Goal: Information Seeking & Learning: Learn about a topic

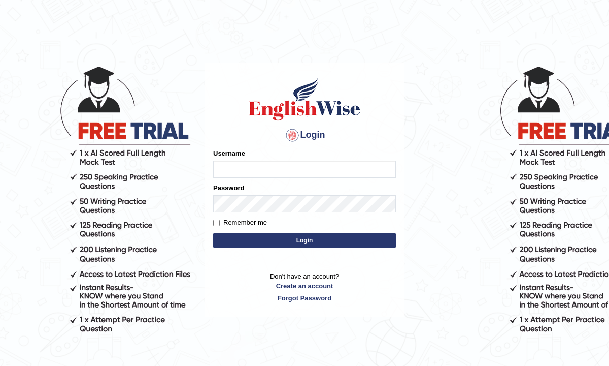
type input "Renu363"
click at [252, 239] on button "Login" at bounding box center [304, 240] width 183 height 15
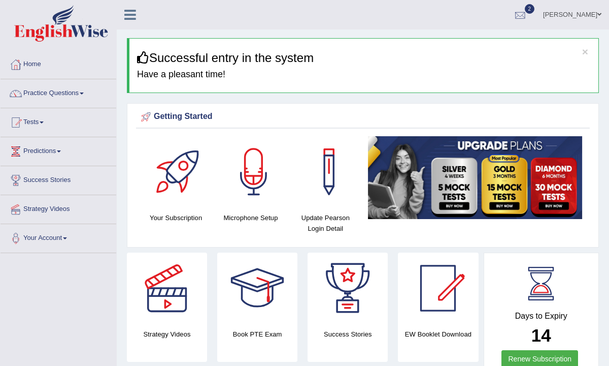
click at [528, 16] on div at bounding box center [520, 15] width 15 height 15
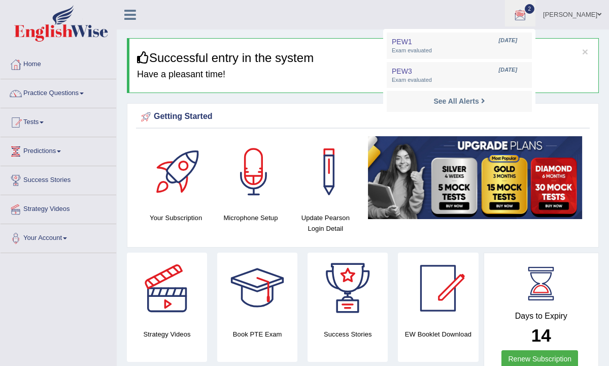
click at [388, 17] on ul "Renu Toggle navigation Username: Renu363 Access Type: Online Subscription: Diam…" at bounding box center [437, 14] width 345 height 29
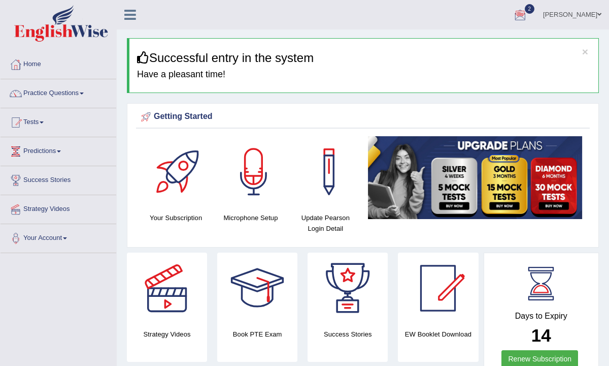
scroll to position [2, 0]
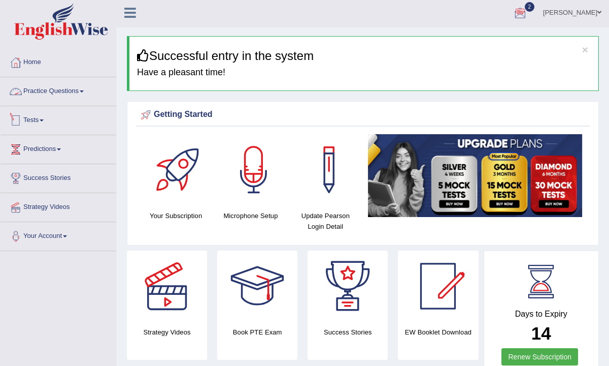
click at [47, 122] on link "Tests" at bounding box center [59, 118] width 116 height 25
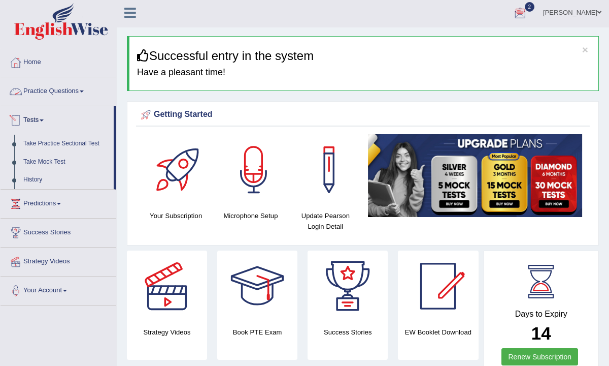
click at [74, 90] on link "Practice Questions" at bounding box center [59, 89] width 116 height 25
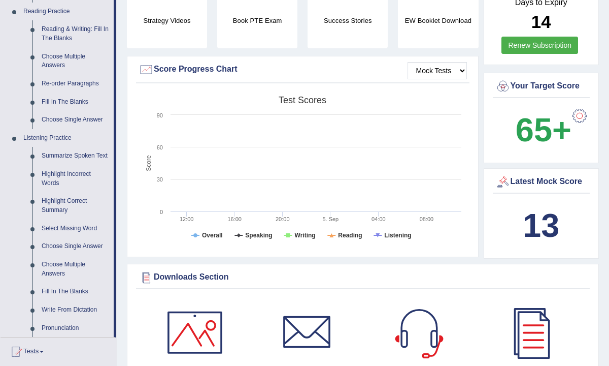
scroll to position [318, 0]
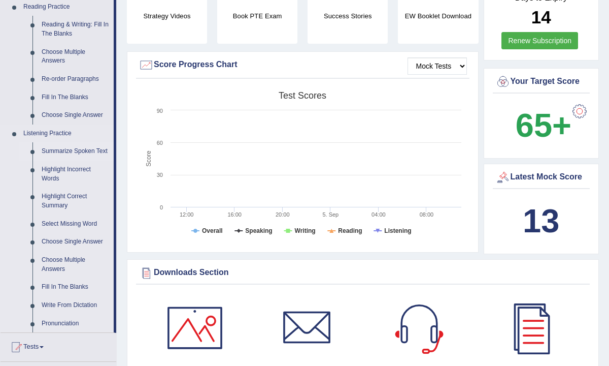
click at [74, 152] on link "Summarize Spoken Text" at bounding box center [75, 151] width 77 height 18
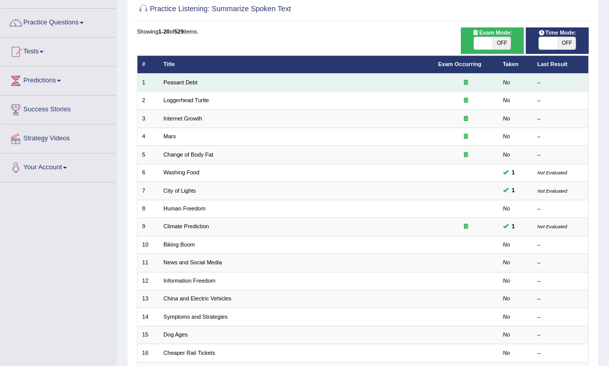
scroll to position [73, 0]
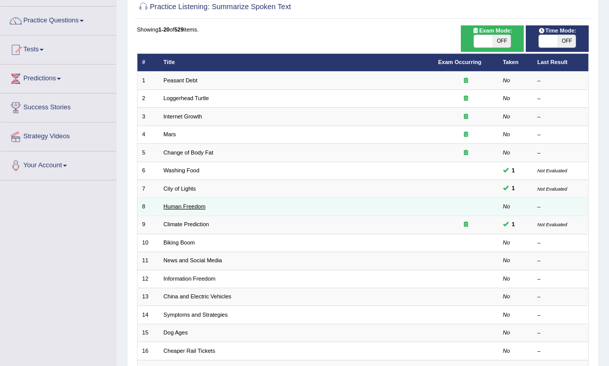
click at [201, 204] on link "Human Freedom" at bounding box center [185, 206] width 42 height 6
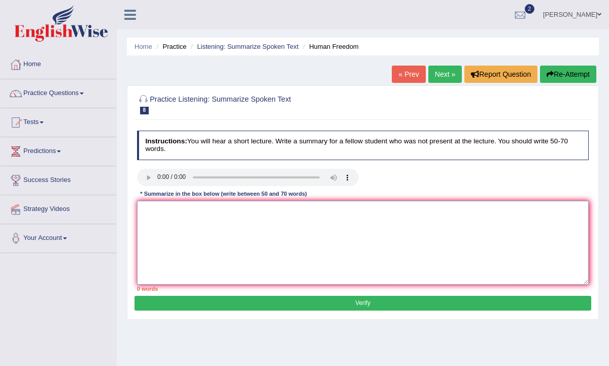
click at [266, 231] on textarea at bounding box center [363, 243] width 452 height 84
click at [187, 206] on textarea at bounding box center [363, 243] width 452 height 84
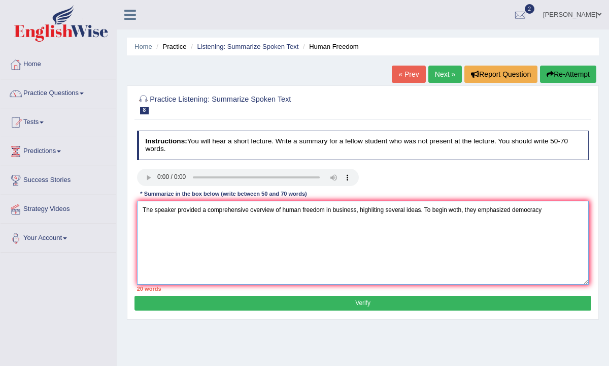
click at [377, 211] on textarea "The speaker provided a comprehensive overview of human freedom in business, hig…" at bounding box center [363, 243] width 452 height 84
click at [375, 207] on textarea "The speaker provided a comprehensive overview of human freedom in business, hig…" at bounding box center [363, 243] width 452 height 84
click at [378, 209] on textarea "The speaker provided a comprehensive overview of human freedom in business, hig…" at bounding box center [363, 243] width 452 height 84
click at [469, 211] on textarea "The speaker provided a comprehensive overview of human freedom in business, hig…" at bounding box center [363, 243] width 452 height 84
click at [512, 210] on textarea "The speaker provided a comprehensive overview of human freedom in business, hig…" at bounding box center [363, 243] width 452 height 84
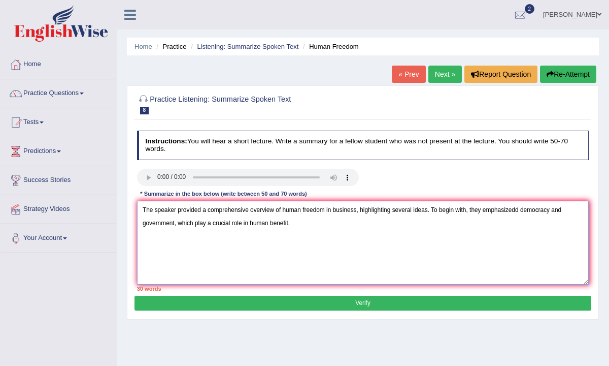
click at [522, 213] on textarea "The speaker provided a comprehensive overview of human freedom in business, hig…" at bounding box center [363, 243] width 452 height 84
click at [395, 226] on textarea "The speaker provided a comprehensive overview of human freedom in business, hig…" at bounding box center [363, 243] width 452 height 84
click at [366, 222] on textarea "The speaker provided a comprehensive overview of human freedom in business, hig…" at bounding box center [363, 243] width 452 height 84
click at [456, 220] on textarea "The speaker provided a comprehensive overview of human freedom in business, hig…" at bounding box center [363, 243] width 452 height 84
click at [501, 225] on textarea "The speaker provided a comprehensive overview of human freedom in business, hig…" at bounding box center [363, 243] width 452 height 84
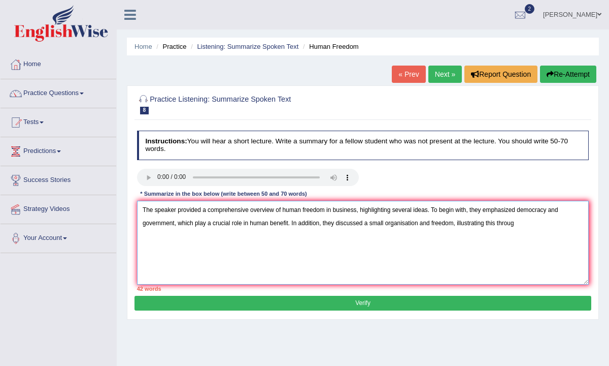
click at [522, 227] on textarea "The speaker provided a comprehensive overview of human freedom in business, hig…" at bounding box center [363, 243] width 452 height 84
click at [524, 225] on textarea "The speaker provided a comprehensive overview of human freedom in business, hig…" at bounding box center [363, 243] width 452 height 84
click at [298, 257] on textarea "The speaker provided a comprehensive overview of human freedom in business, hig…" at bounding box center [363, 243] width 452 height 84
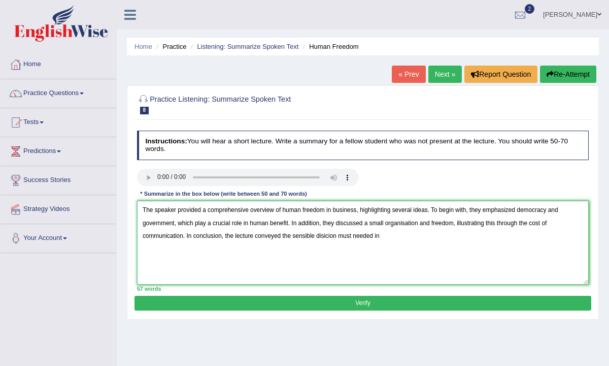
click at [330, 235] on textarea "The speaker provided a comprehensive overview of human freedom in business, hig…" at bounding box center [363, 243] width 452 height 84
click at [326, 236] on textarea "The speaker provided a comprehensive overview of human freedom in business, hig…" at bounding box center [363, 243] width 452 height 84
click at [331, 237] on textarea "The speaker provided a comprehensive overview of human freedom in business, hig…" at bounding box center [363, 243] width 452 height 84
click at [333, 237] on textarea "The speaker provided a comprehensive overview of human freedom in business, hig…" at bounding box center [363, 243] width 452 height 84
click at [405, 245] on textarea "The speaker provided a comprehensive overview of human freedom in business, hig…" at bounding box center [363, 243] width 452 height 84
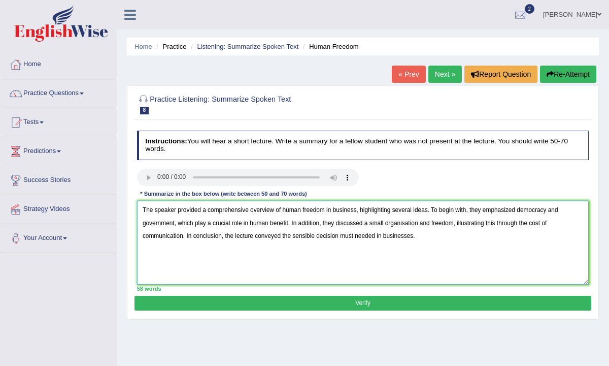
click at [341, 237] on textarea "The speaker provided a comprehensive overview of human freedom in business, hig…" at bounding box center [363, 243] width 452 height 84
click at [359, 237] on textarea "The speaker provided a comprehensive overview of human freedom in business, hig…" at bounding box center [363, 243] width 452 height 84
click at [292, 236] on textarea "The speaker provided a comprehensive overview of human freedom in business, hig…" at bounding box center [363, 243] width 452 height 84
click at [301, 236] on textarea "The speaker provided a comprehensive overview of human freedom in business, hig…" at bounding box center [363, 243] width 452 height 84
click at [306, 236] on textarea "The speaker provided a comprehensive overview of human freedom in business, hig…" at bounding box center [363, 243] width 452 height 84
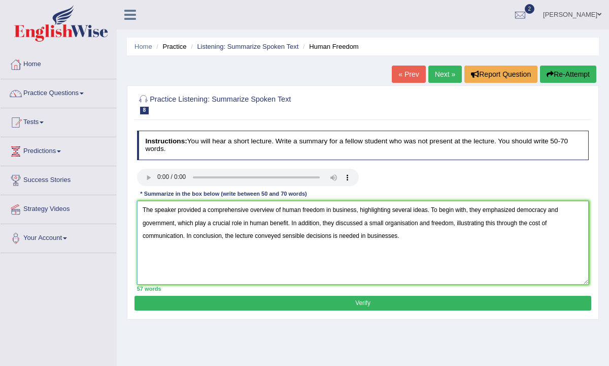
click at [284, 238] on textarea "The speaker provided a comprehensive overview of human freedom in business, hig…" at bounding box center [363, 243] width 452 height 84
click at [344, 238] on textarea "The speaker provided a comprehensive overview of human freedom in business, hig…" at bounding box center [363, 243] width 452 height 84
click at [288, 236] on textarea "The speaker provided a comprehensive overview of human freedom in business, hig…" at bounding box center [363, 243] width 452 height 84
click at [372, 270] on textarea "The speaker provided a comprehensive overview of human freedom in business, hig…" at bounding box center [363, 243] width 452 height 84
type textarea "The speaker provided a comprehensive overview of human freedom in business, hig…"
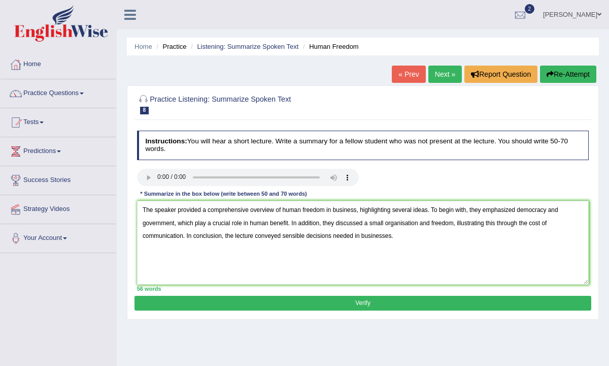
click at [366, 302] on button "Verify" at bounding box center [363, 303] width 457 height 15
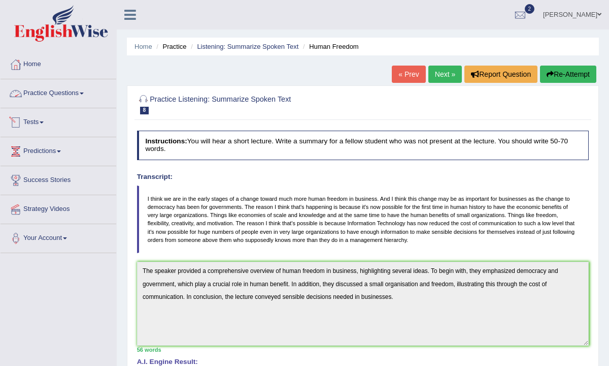
click at [56, 99] on link "Practice Questions" at bounding box center [59, 91] width 116 height 25
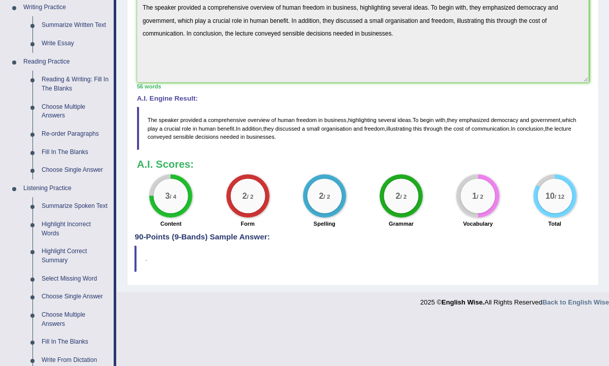
scroll to position [266, 0]
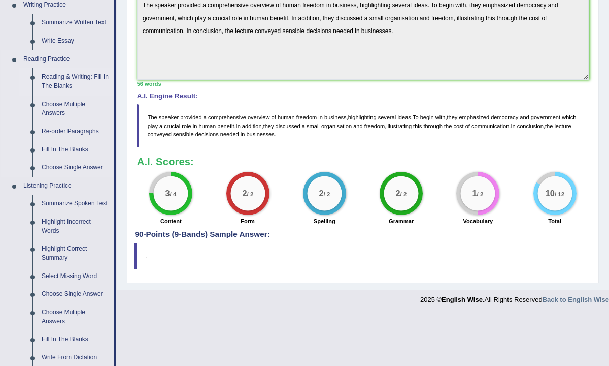
click at [71, 79] on link "Reading & Writing: Fill In The Blanks" at bounding box center [75, 81] width 77 height 27
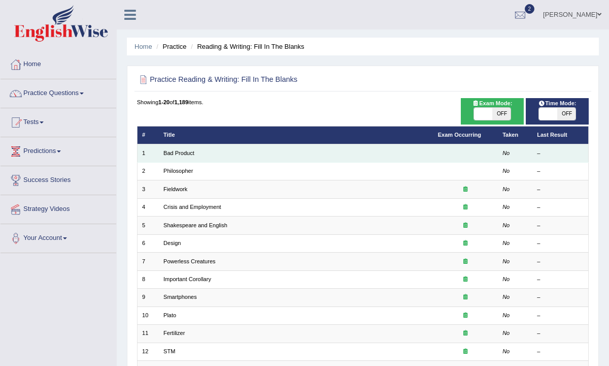
click at [184, 158] on td "Bad Product" at bounding box center [296, 153] width 275 height 18
click at [183, 154] on link "Bad Product" at bounding box center [179, 153] width 31 height 6
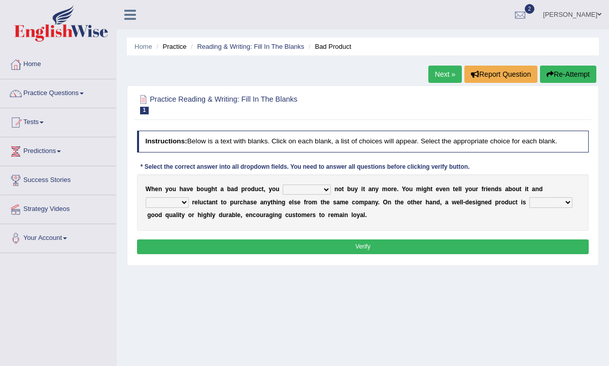
click at [308, 190] on select "would have should have should" at bounding box center [307, 189] width 48 height 10
select select "would"
click at [283, 184] on select "would have should have should" at bounding box center [307, 189] width 48 height 10
click at [164, 204] on select "is are be being" at bounding box center [167, 202] width 43 height 10
select select "being"
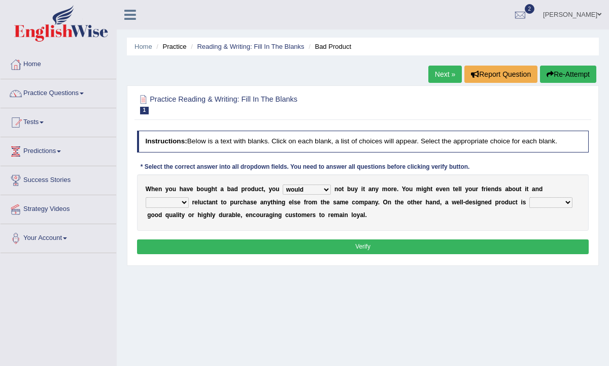
click at [146, 197] on select "is are be being" at bounding box center [167, 202] width 43 height 10
click at [544, 204] on select "both also neither either" at bounding box center [551, 202] width 43 height 10
select select "either"
click at [530, 197] on select "both also neither either" at bounding box center [551, 202] width 43 height 10
click at [517, 241] on button "Verify" at bounding box center [363, 246] width 452 height 15
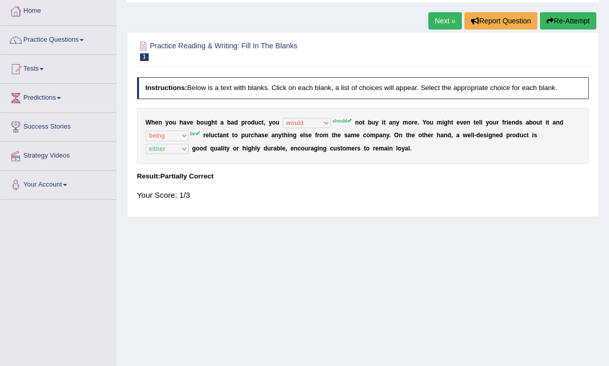
scroll to position [54, 0]
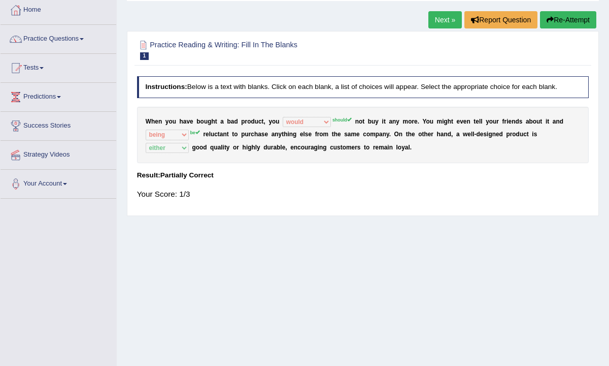
click at [343, 120] on sup "should" at bounding box center [342, 119] width 19 height 5
click at [235, 87] on h4 "Instructions: Below is a text with blanks. Click on each blank, a list of choic…" at bounding box center [363, 86] width 452 height 21
click at [418, 11] on div "Home Practice Reading & Writing: Fill In The Blanks Bad Product Next » Report Q…" at bounding box center [363, 200] width 493 height 508
click at [430, 18] on link "Next »" at bounding box center [446, 19] width 34 height 17
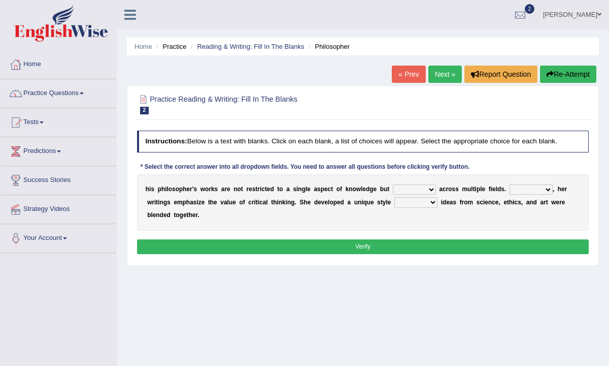
click at [401, 191] on select "constrain contain assemble extend" at bounding box center [414, 189] width 43 height 10
select select "extend"
click at [393, 184] on select "constrain contain assemble extend" at bounding box center [414, 189] width 43 height 10
click at [525, 191] on select "Rather So Moreover Likely" at bounding box center [531, 189] width 43 height 10
select select "Moreover"
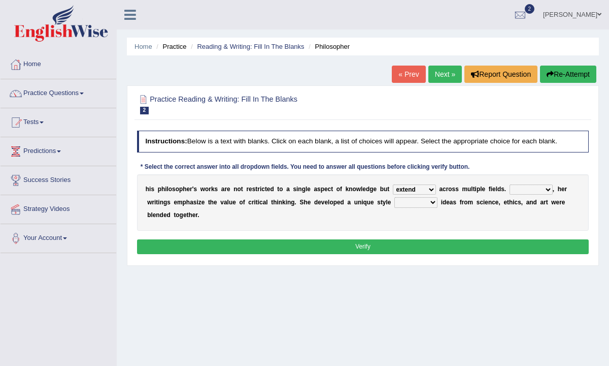
click at [510, 184] on select "Rather So Moreover Likely" at bounding box center [531, 189] width 43 height 10
click at [409, 204] on select "in that that which in which" at bounding box center [416, 202] width 43 height 10
select select "in that"
click at [395, 197] on select "in that that which in which" at bounding box center [416, 202] width 43 height 10
click at [383, 248] on button "Verify" at bounding box center [363, 246] width 452 height 15
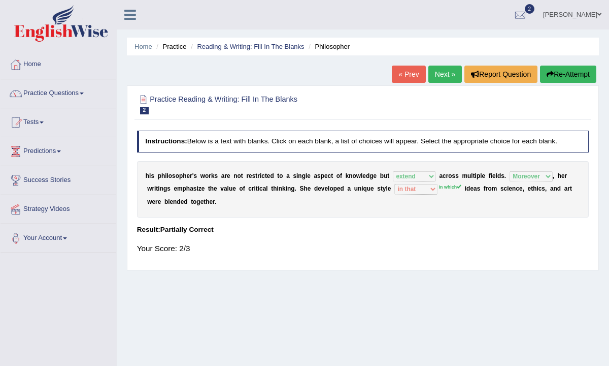
click at [436, 80] on link "Next »" at bounding box center [446, 74] width 34 height 17
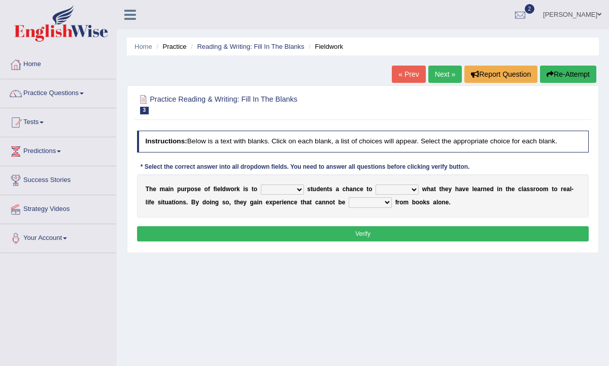
click at [280, 191] on select "resemble stow rave offer" at bounding box center [282, 189] width 43 height 10
select select "resemble"
click at [261, 184] on select "resemble stow rave offer" at bounding box center [282, 189] width 43 height 10
click at [279, 188] on select "resemble stow rave offer" at bounding box center [282, 189] width 43 height 10
click at [392, 193] on select "compare align apply dismount" at bounding box center [397, 189] width 43 height 10
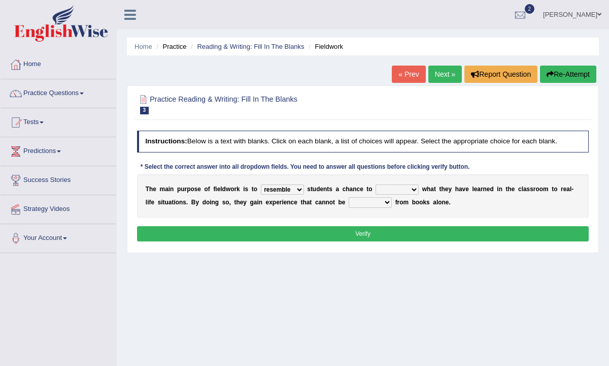
select select "compare"
click at [376, 184] on select "compare align apply dismount" at bounding box center [397, 189] width 43 height 10
click at [361, 202] on select "originated prepared obtained touted" at bounding box center [370, 202] width 43 height 10
select select "obtained"
click at [349, 197] on select "originated prepared obtained touted" at bounding box center [370, 202] width 43 height 10
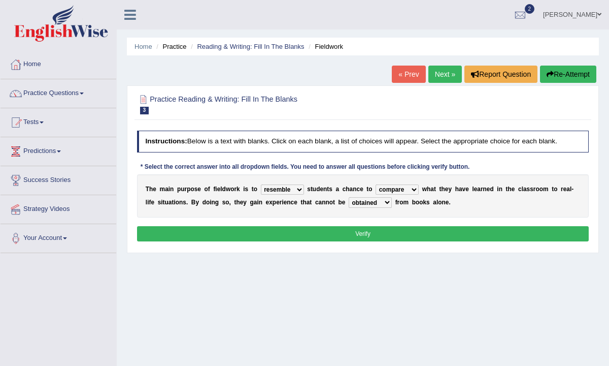
click at [363, 237] on button "Verify" at bounding box center [363, 233] width 452 height 15
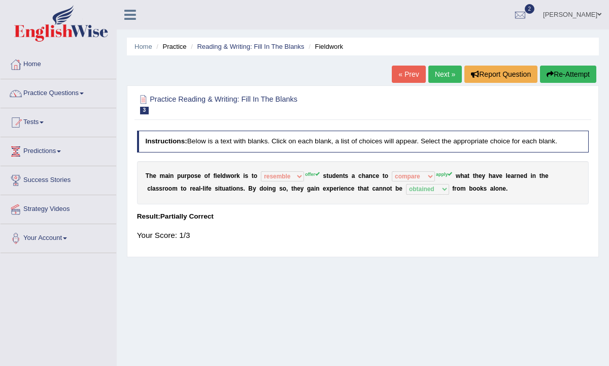
click at [444, 81] on link "Next »" at bounding box center [446, 74] width 34 height 17
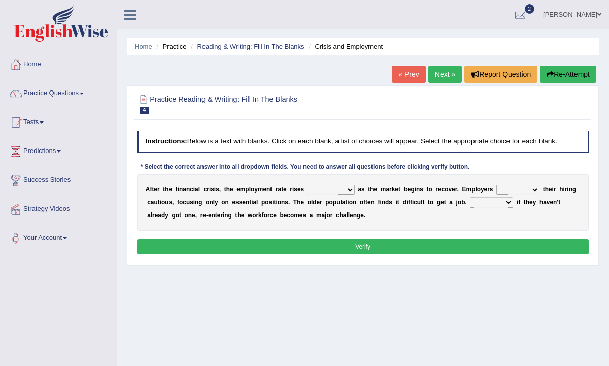
click at [318, 184] on select "normally conversely strenuously sharply" at bounding box center [331, 189] width 47 height 10
click at [348, 194] on select "normally conversely strenuously sharply" at bounding box center [331, 189] width 47 height 10
select select "sharply"
click at [308, 184] on select "normally conversely strenuously sharply" at bounding box center [331, 189] width 47 height 10
click at [340, 190] on select "normally conversely strenuously sharply" at bounding box center [331, 189] width 47 height 10
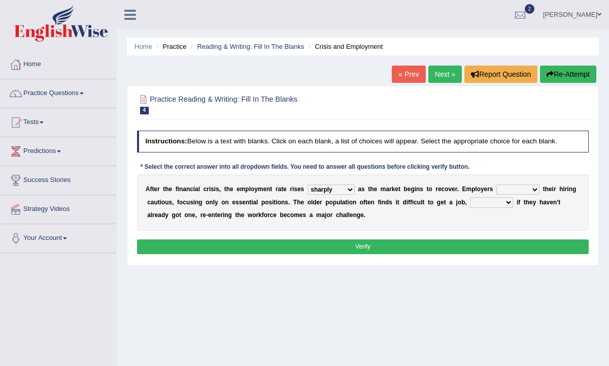
click at [511, 190] on select "keeping kept keep are kept" at bounding box center [518, 189] width 43 height 10
select select "keeping"
click at [497, 184] on select "keeping kept keep are kept" at bounding box center [518, 189] width 43 height 10
click at [482, 202] on select "although while then because" at bounding box center [491, 202] width 43 height 10
select select "although"
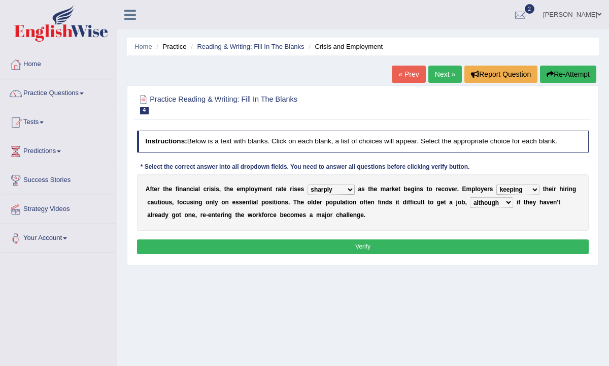
click at [470, 197] on select "although while then because" at bounding box center [491, 202] width 43 height 10
click at [440, 246] on button "Verify" at bounding box center [363, 246] width 452 height 15
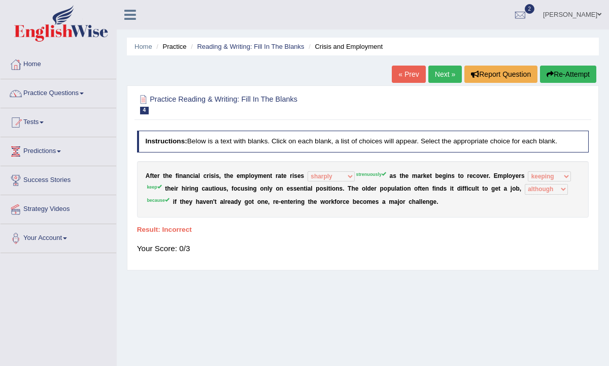
click at [441, 73] on link "Next »" at bounding box center [446, 74] width 34 height 17
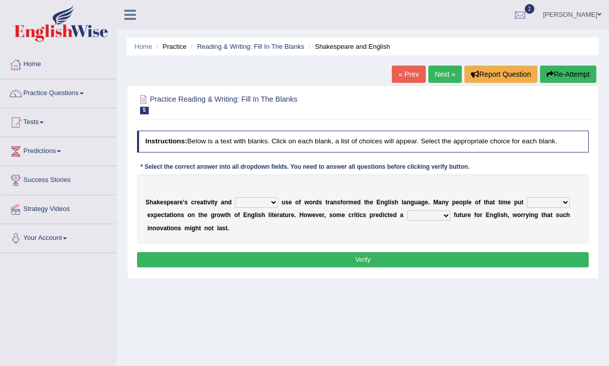
click at [252, 205] on select "idealized intensive fancied inventive" at bounding box center [256, 202] width 43 height 10
select select "intensive"
click at [235, 197] on select "idealized intensive fancied inventive" at bounding box center [256, 202] width 43 height 10
click at [533, 205] on select "wide much high more" at bounding box center [548, 202] width 43 height 10
select select "high"
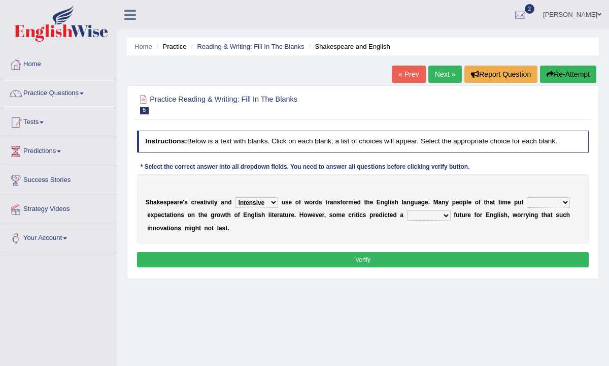
click at [527, 197] on select "wide much high more" at bounding box center [548, 202] width 43 height 10
click at [424, 214] on select "monetary promising irresistible daunting" at bounding box center [429, 215] width 44 height 10
select select "daunting"
click at [407, 210] on select "monetary promising irresistible daunting" at bounding box center [429, 215] width 44 height 10
click at [424, 257] on button "Verify" at bounding box center [363, 259] width 452 height 15
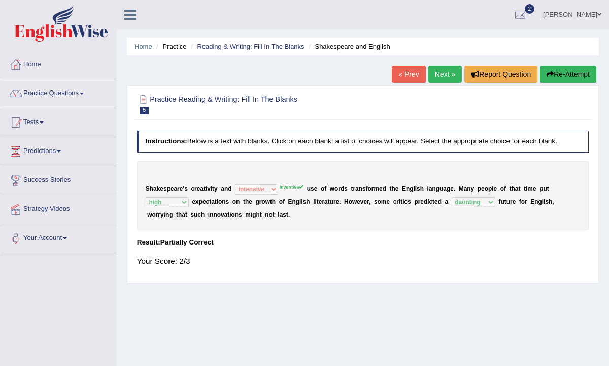
click at [443, 74] on link "Next »" at bounding box center [446, 74] width 34 height 17
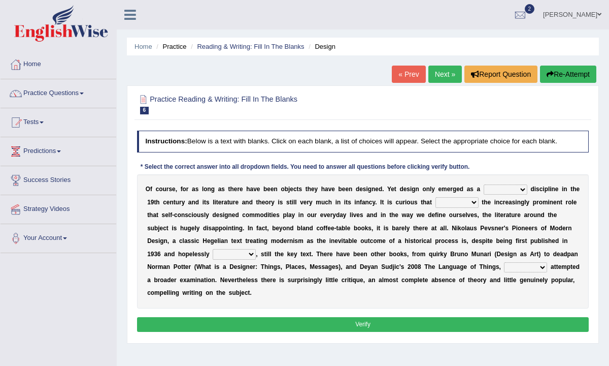
click at [504, 190] on select "bilateral ubiquitous foremost dedicated" at bounding box center [506, 189] width 44 height 10
select select "bilateral"
click at [484, 184] on select "bilateral ubiquitous foremost dedicated" at bounding box center [506, 189] width 44 height 10
click at [459, 205] on select "since despite within through" at bounding box center [457, 202] width 43 height 10
click at [436, 197] on select "since despite within through" at bounding box center [457, 202] width 43 height 10
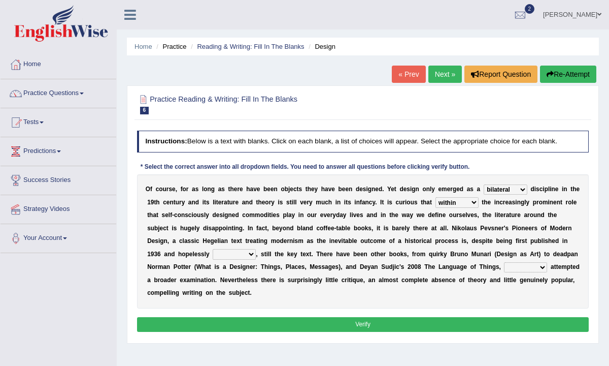
click at [458, 202] on select "since despite within through" at bounding box center [457, 202] width 43 height 10
select select "through"
click at [436, 197] on select "since despite within through" at bounding box center [457, 202] width 43 height 10
click at [213, 257] on select "dates dating date dated" at bounding box center [234, 254] width 43 height 10
click at [213, 255] on select "dates dating date dated" at bounding box center [234, 254] width 43 height 10
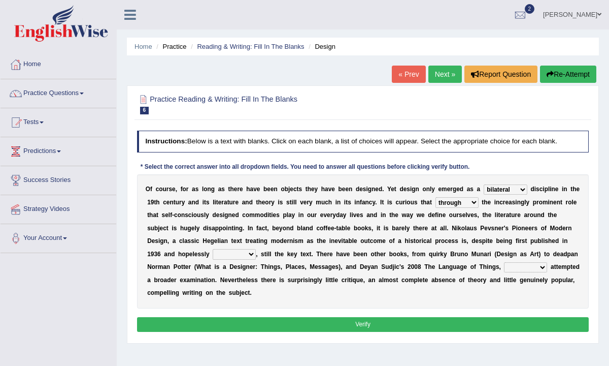
select select "dated"
click at [213, 249] on select "dates dating date dated" at bounding box center [234, 254] width 43 height 10
click at [510, 266] on select "which then however as" at bounding box center [525, 267] width 43 height 10
select select "which"
click at [504, 262] on select "which then however as" at bounding box center [525, 267] width 43 height 10
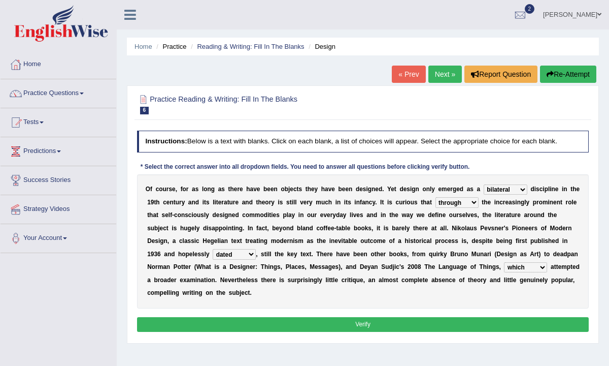
click at [442, 328] on button "Verify" at bounding box center [363, 324] width 452 height 15
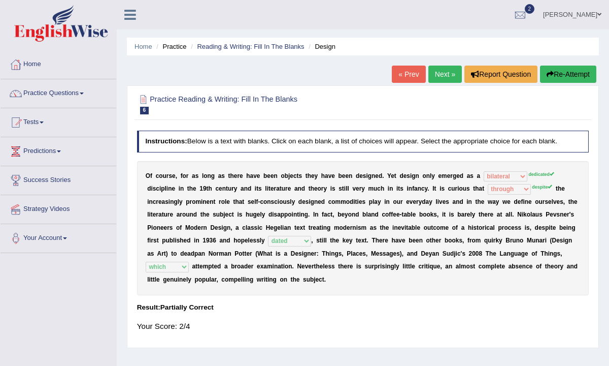
click at [442, 78] on link "Next »" at bounding box center [446, 74] width 34 height 17
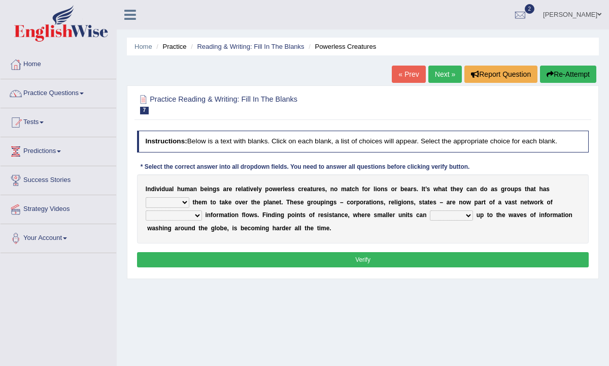
click at [166, 206] on select "enabled contended embodied conjured" at bounding box center [168, 202] width 44 height 10
select select "enabled"
click at [146, 197] on select "enabled contended embodied conjured" at bounding box center [168, 202] width 44 height 10
click at [169, 204] on select "enabled contended embodied conjured" at bounding box center [168, 202] width 44 height 10
click at [184, 221] on div "I n d i v i d u a l h u m a n b e i n g s a r e r e l a t i v e l y p o w e r l…" at bounding box center [363, 208] width 452 height 69
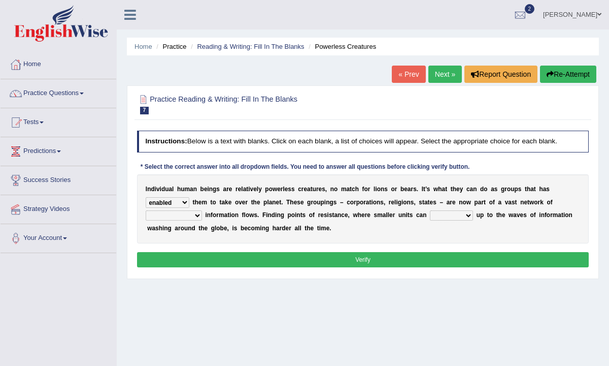
click at [184, 218] on select "interconnected overlapping fastened exploited" at bounding box center [174, 215] width 56 height 10
select select "interconnected"
click at [146, 210] on select "interconnected overlapping fastened exploited" at bounding box center [174, 215] width 56 height 10
click at [452, 214] on select "stand raise hail pump" at bounding box center [451, 215] width 43 height 10
select select "raise"
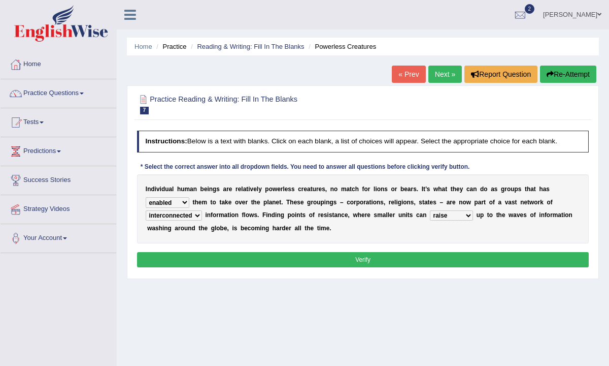
click at [430, 210] on select "stand raise hail pump" at bounding box center [451, 215] width 43 height 10
click at [424, 258] on button "Verify" at bounding box center [363, 259] width 452 height 15
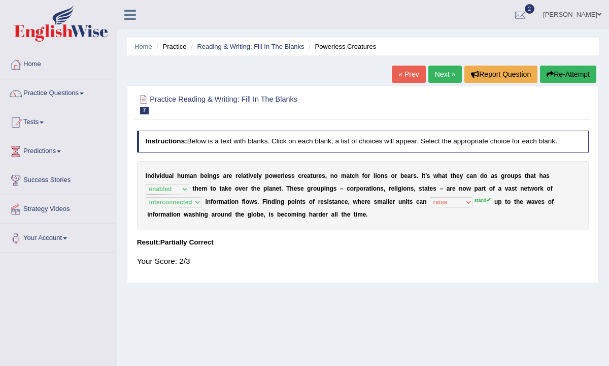
click at [438, 78] on link "Next »" at bounding box center [446, 74] width 34 height 17
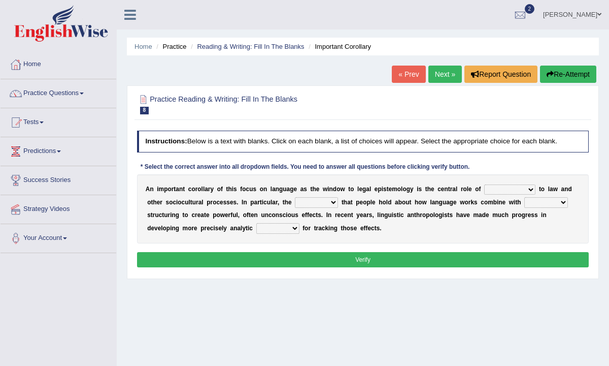
click at [505, 191] on select "discourse epoch dialect acquaintance" at bounding box center [509, 189] width 51 height 10
select select "discourse"
click at [484, 184] on select "discourse epoch dialect acquaintance" at bounding box center [509, 189] width 51 height 10
click at [314, 206] on select "deviation besmirch consent ideas" at bounding box center [316, 202] width 43 height 10
click at [295, 197] on select "deviation besmirch consent ideas" at bounding box center [316, 202] width 43 height 10
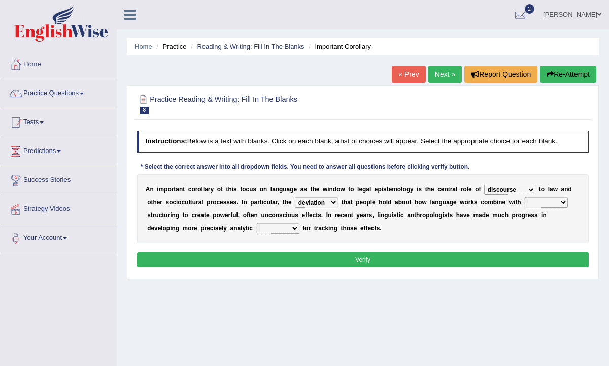
click at [320, 203] on select "deviation besmirch consent ideas" at bounding box center [316, 202] width 43 height 10
select select "ideas"
click at [295, 197] on select "deviation besmirch consent ideas" at bounding box center [316, 202] width 43 height 10
click at [545, 206] on select "mandatory linguistic legitimate customary" at bounding box center [547, 202] width 44 height 10
select select "linguistic"
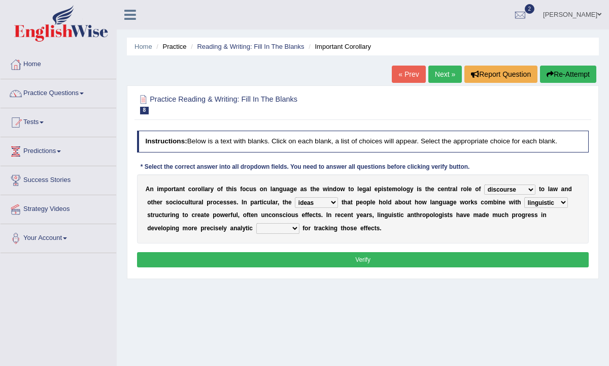
click at [525, 197] on select "mandatory linguistic legitimate customary" at bounding box center [547, 202] width 44 height 10
click at [256, 230] on select "tools appetite albums stroke" at bounding box center [277, 228] width 43 height 10
select select "tools"
click at [256, 223] on select "tools appetite albums stroke" at bounding box center [277, 228] width 43 height 10
click at [550, 205] on select "mandatory linguistic legitimate customary" at bounding box center [547, 202] width 44 height 10
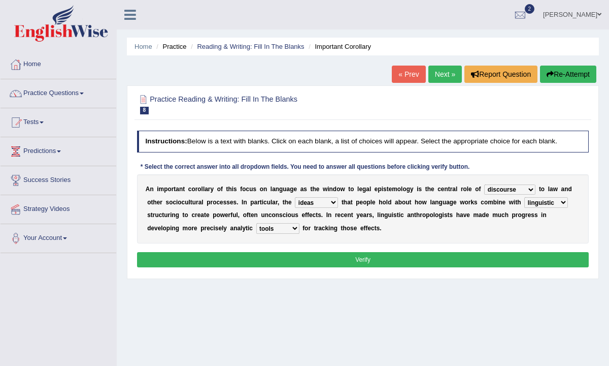
click at [418, 260] on button "Verify" at bounding box center [363, 259] width 452 height 15
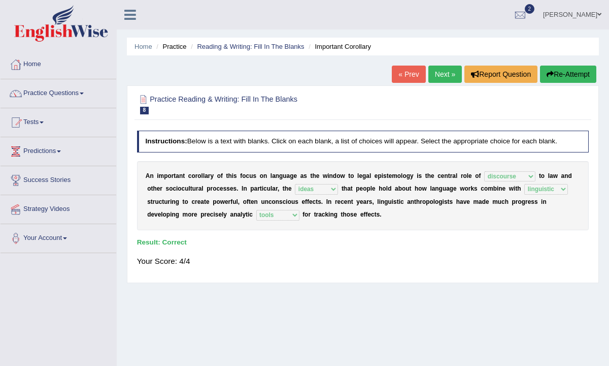
click at [447, 75] on link "Next »" at bounding box center [446, 74] width 34 height 17
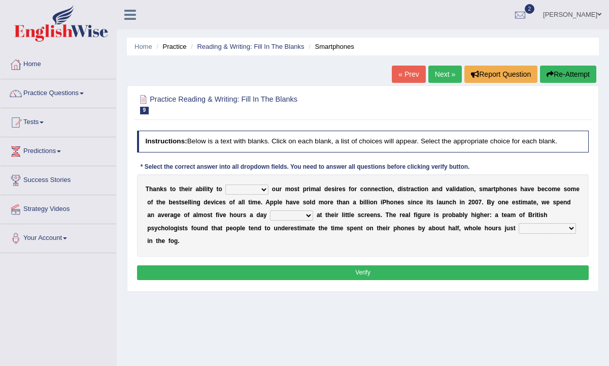
click at [258, 188] on select "hijack describe sharpen conserve" at bounding box center [246, 189] width 43 height 10
select select "hijack"
click at [225, 184] on select "hijack describe sharpen conserve" at bounding box center [246, 189] width 43 height 10
click at [275, 215] on select "watching waggling snoring staring" at bounding box center [291, 215] width 43 height 10
select select "staring"
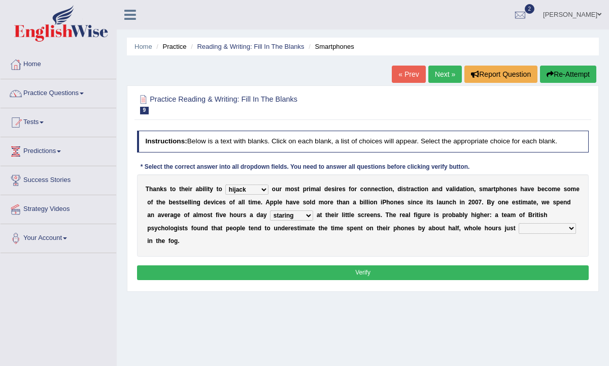
click at [270, 210] on select "watching waggling snoring staring" at bounding box center [291, 215] width 43 height 10
click at [519, 227] on select "has evaporated evaporating evaporate evaporates" at bounding box center [547, 228] width 57 height 10
select select "evaporates"
click at [519, 223] on select "has evaporated evaporating evaporate evaporates" at bounding box center [547, 228] width 57 height 10
click at [251, 189] on select "hijack describe sharpen conserve" at bounding box center [246, 189] width 43 height 10
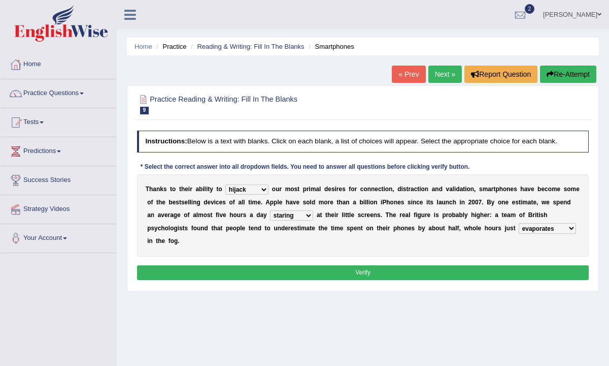
click at [272, 265] on button "Verify" at bounding box center [363, 272] width 452 height 15
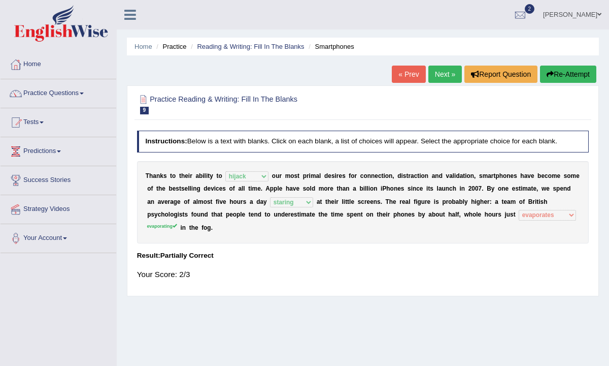
click at [441, 77] on link "Next »" at bounding box center [446, 74] width 34 height 17
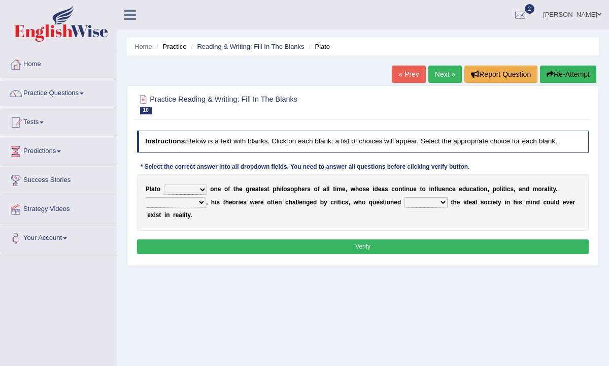
click at [188, 190] on select "keeps comes claims remains" at bounding box center [185, 189] width 43 height 10
select select "remains"
click at [164, 184] on select "keeps comes claims remains" at bounding box center [185, 189] width 43 height 10
click at [185, 202] on select "Notwithstanding So However Whatever" at bounding box center [176, 202] width 60 height 10
select select "However"
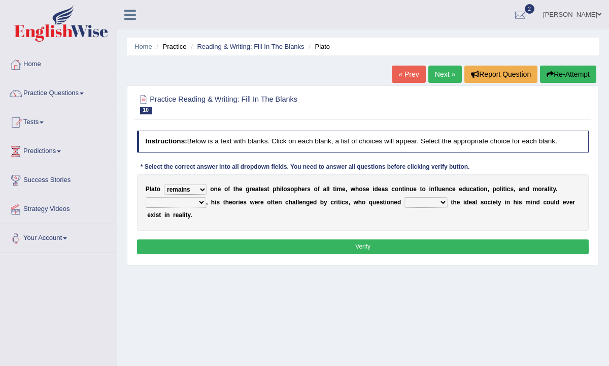
click at [146, 197] on select "Notwithstanding So However Whatever" at bounding box center [176, 202] width 60 height 10
click at [418, 203] on select "which what that whether" at bounding box center [426, 202] width 43 height 10
select select "that"
click at [405, 197] on select "which what that whether" at bounding box center [426, 202] width 43 height 10
click at [402, 248] on button "Verify" at bounding box center [363, 246] width 452 height 15
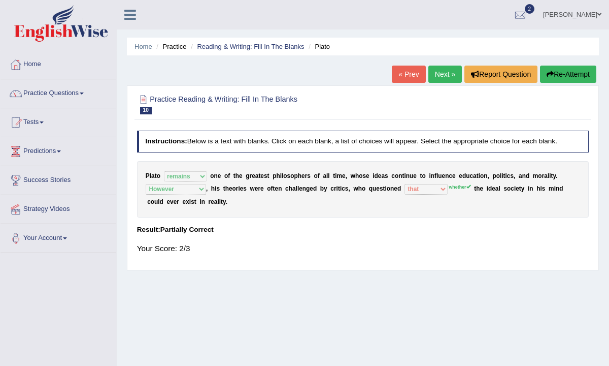
click at [445, 77] on link "Next »" at bounding box center [446, 74] width 34 height 17
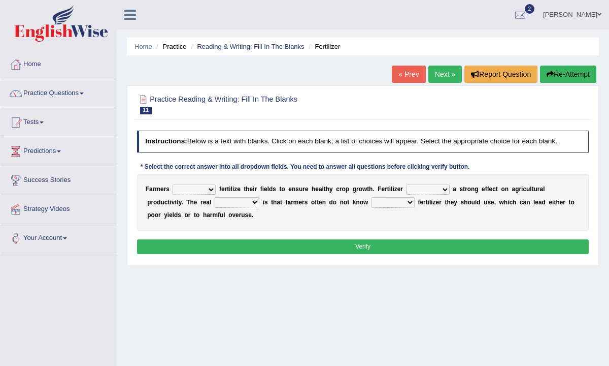
click at [202, 188] on select "must should need can" at bounding box center [194, 189] width 43 height 10
select select "need"
click at [173, 184] on select "must should need can" at bounding box center [194, 189] width 43 height 10
click at [424, 189] on select "has had have having" at bounding box center [428, 189] width 43 height 10
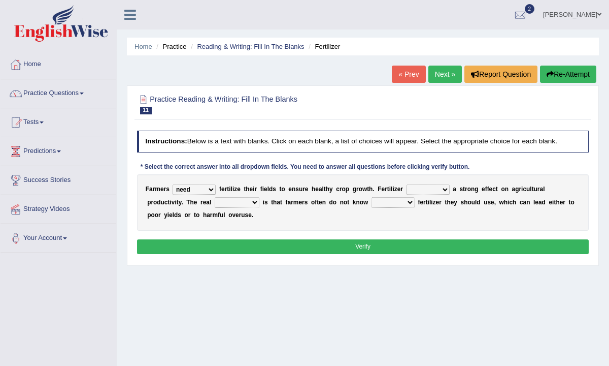
click at [433, 189] on select "has had have having" at bounding box center [428, 189] width 43 height 10
select select "has"
click at [407, 184] on select "has had have having" at bounding box center [428, 189] width 43 height 10
click at [240, 202] on select "problem question conclusion answer" at bounding box center [237, 202] width 45 height 10
select select "question"
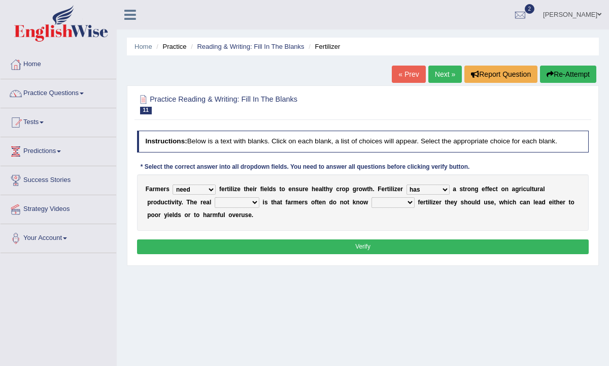
click at [215, 197] on select "problem question conclusion answer" at bounding box center [237, 202] width 45 height 10
click at [391, 203] on select "how much how many however so much" at bounding box center [393, 202] width 43 height 10
select select "how much"
click at [372, 197] on select "how much how many however so much" at bounding box center [393, 202] width 43 height 10
click at [376, 243] on button "Verify" at bounding box center [363, 246] width 452 height 15
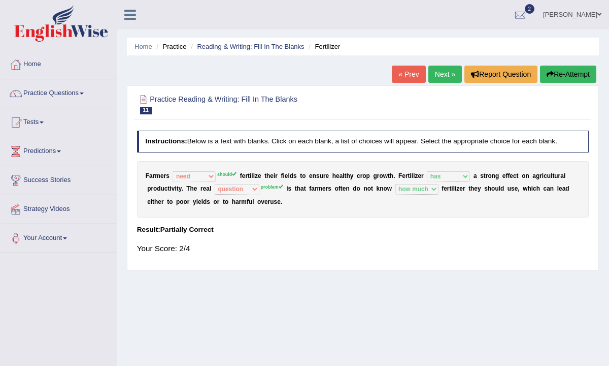
click at [447, 76] on link "Next »" at bounding box center [446, 74] width 34 height 17
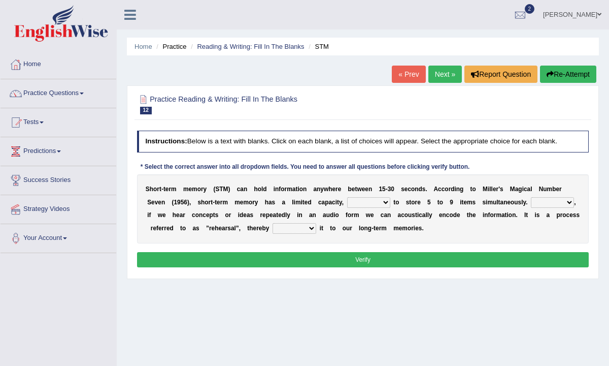
click at [365, 205] on select "being able is able be able unable" at bounding box center [368, 202] width 43 height 10
select select "is able"
click at [347, 197] on select "being able is able be able unable" at bounding box center [368, 202] width 43 height 10
click at [546, 203] on select "However So Moreover Therefore" at bounding box center [552, 202] width 43 height 10
select select "However"
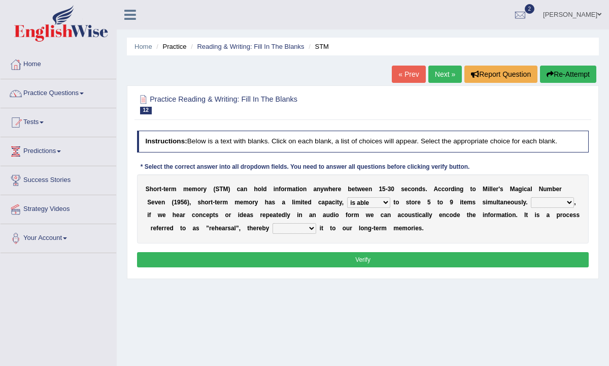
click at [531, 197] on select "However So Moreover Therefore" at bounding box center [552, 202] width 43 height 10
click at [298, 226] on select "commit commits commiting commited" at bounding box center [295, 228] width 44 height 10
select select "commited"
click at [273, 223] on select "commit commits commiting commited" at bounding box center [295, 228] width 44 height 10
click at [300, 263] on button "Verify" at bounding box center [363, 259] width 452 height 15
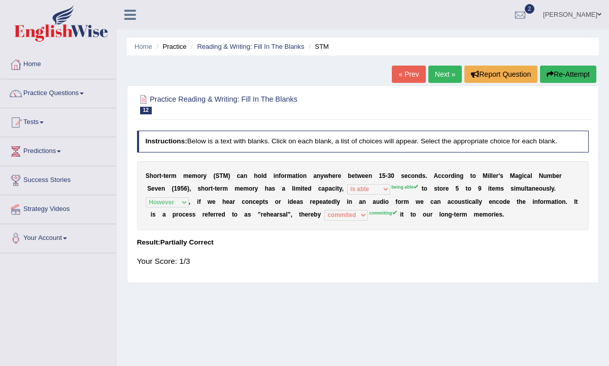
click at [242, 233] on div "Instructions: Below is a text with blanks. Click on each blank, a list of choic…" at bounding box center [363, 202] width 457 height 152
click at [406, 188] on sup "being able" at bounding box center [405, 186] width 27 height 5
click at [406, 187] on sup "being able" at bounding box center [405, 186] width 27 height 5
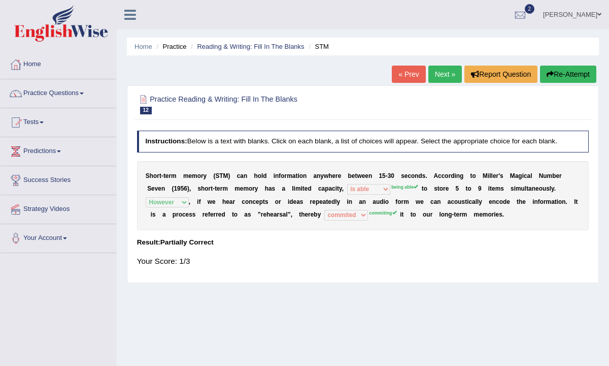
click at [440, 81] on link "Next »" at bounding box center [446, 74] width 34 height 17
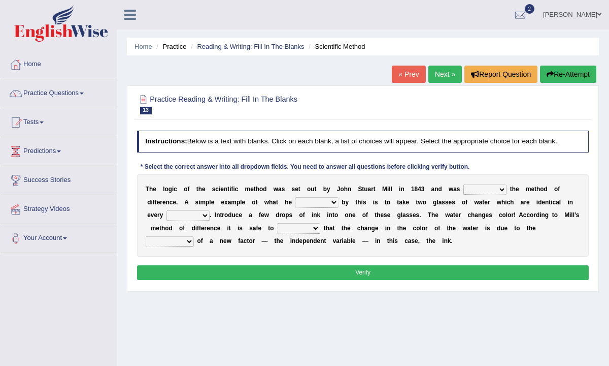
click at [489, 192] on select "pointed claimed demanded named" at bounding box center [485, 189] width 43 height 10
select select "named"
click at [464, 184] on select "pointed claimed demanded named" at bounding box center [485, 189] width 43 height 10
click at [486, 193] on select "pointed claimed demanded named" at bounding box center [485, 189] width 43 height 10
click at [313, 207] on select "capped charged found meant" at bounding box center [317, 202] width 43 height 10
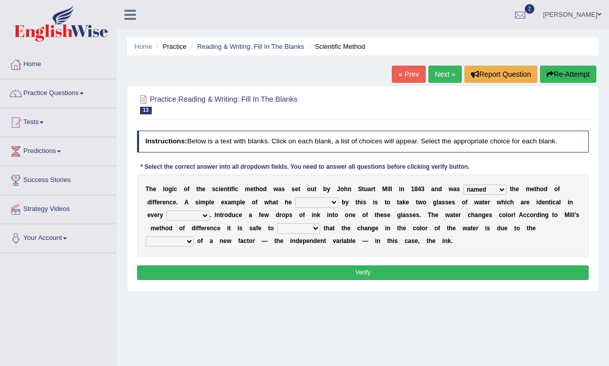
select select "found"
click at [296, 197] on select "capped charged found meant" at bounding box center [317, 202] width 43 height 10
click at [195, 214] on select "thought identity measure respect" at bounding box center [188, 215] width 43 height 10
select select "measure"
click at [167, 210] on select "thought identity measure respect" at bounding box center [188, 215] width 43 height 10
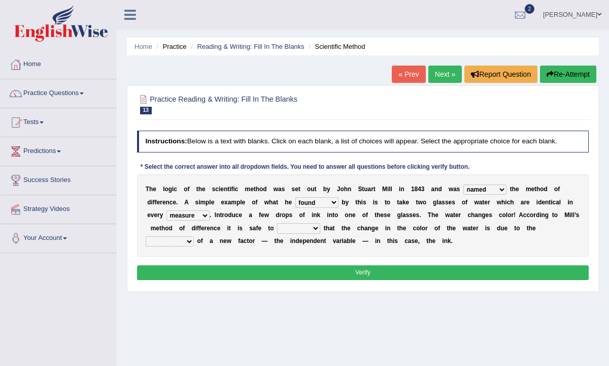
click at [304, 230] on select "assume discuss prefer acclaim" at bounding box center [298, 228] width 43 height 10
select select "acclaim"
click at [277, 223] on select "assume discuss prefer acclaim" at bounding box center [298, 228] width 43 height 10
